Goal: Transaction & Acquisition: Obtain resource

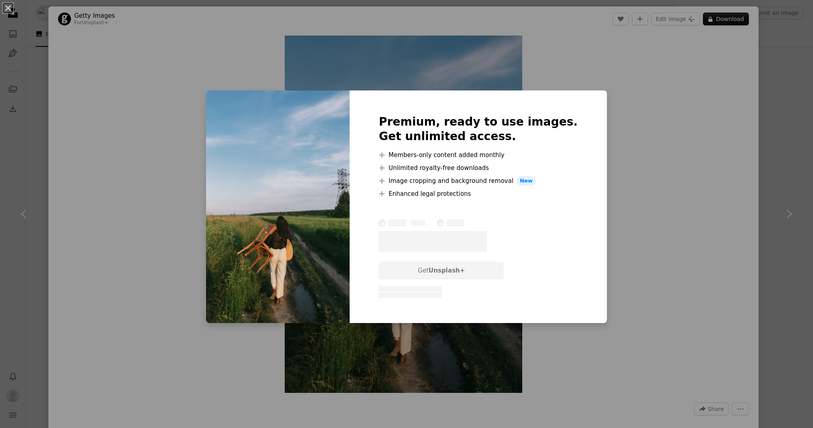
scroll to position [1725, 0]
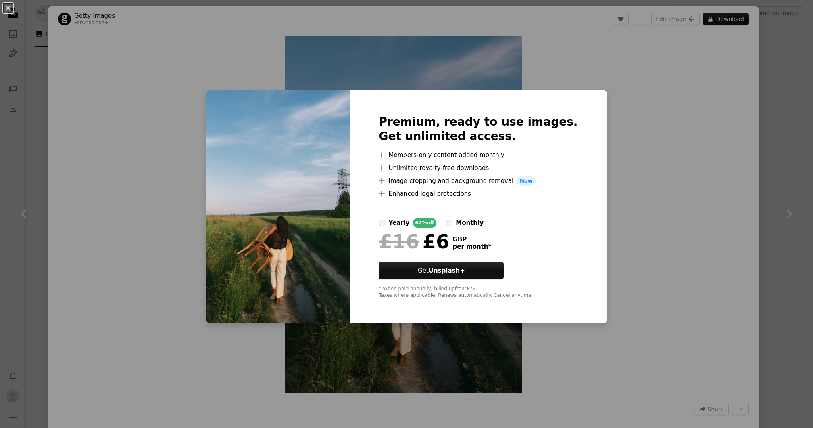
click at [480, 223] on div "monthly" at bounding box center [470, 223] width 28 height 10
click at [654, 157] on div "An X shape Premium, ready to use images. Get unlimited access. A plus sign Memb…" at bounding box center [406, 214] width 813 height 428
